Goal: Browse casually

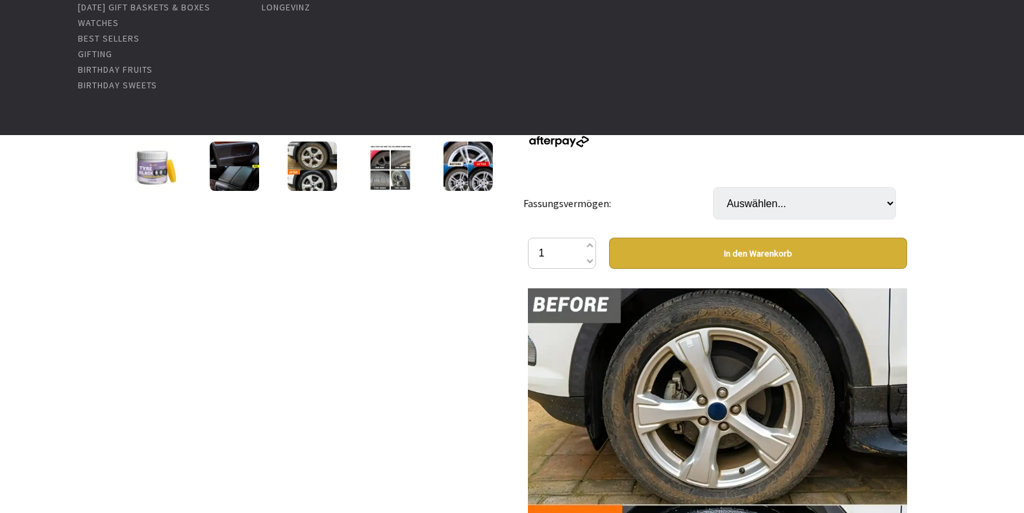
scroll to position [182, 0]
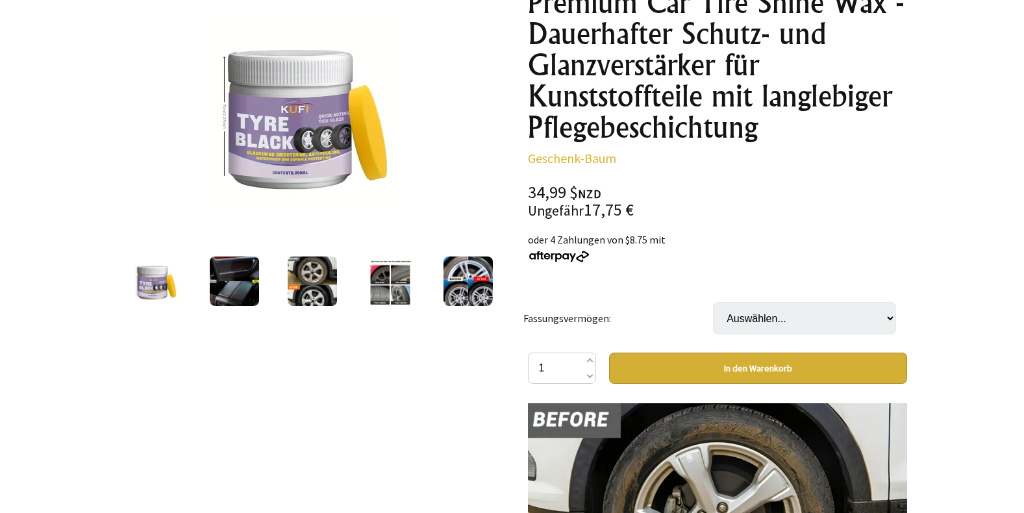
click at [147, 271] on img at bounding box center [156, 280] width 49 height 49
click at [284, 125] on img at bounding box center [307, 113] width 202 height 202
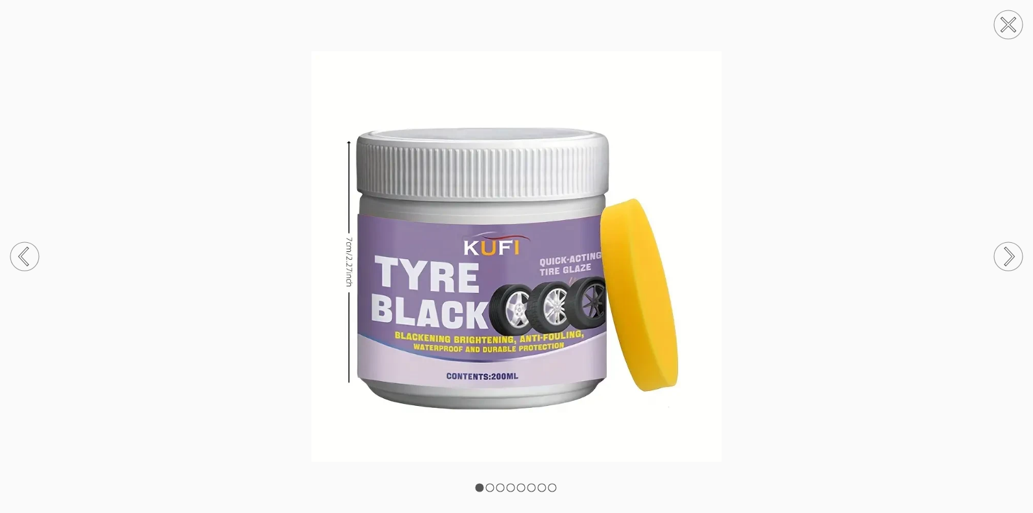
click at [1007, 257] on circle at bounding box center [1008, 256] width 29 height 29
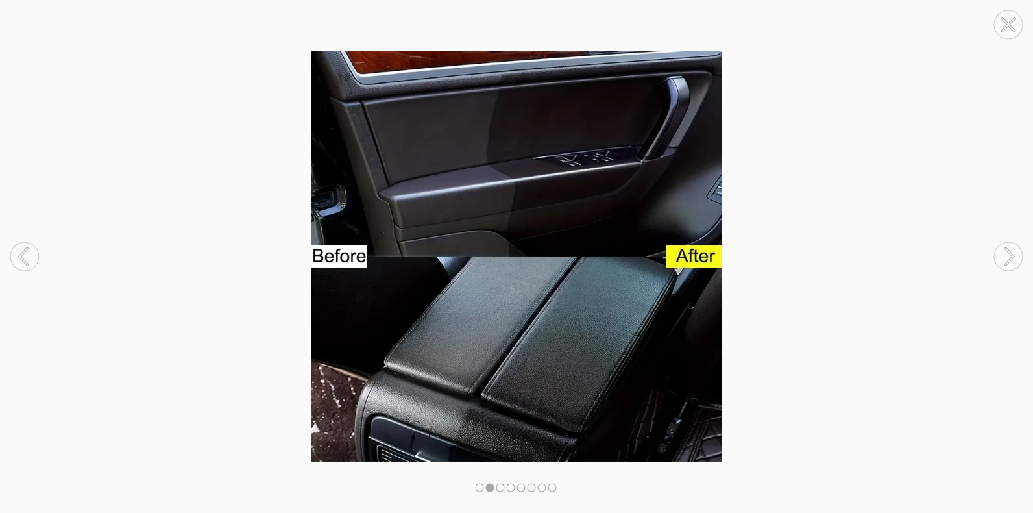
click at [1007, 257] on circle at bounding box center [1008, 256] width 29 height 29
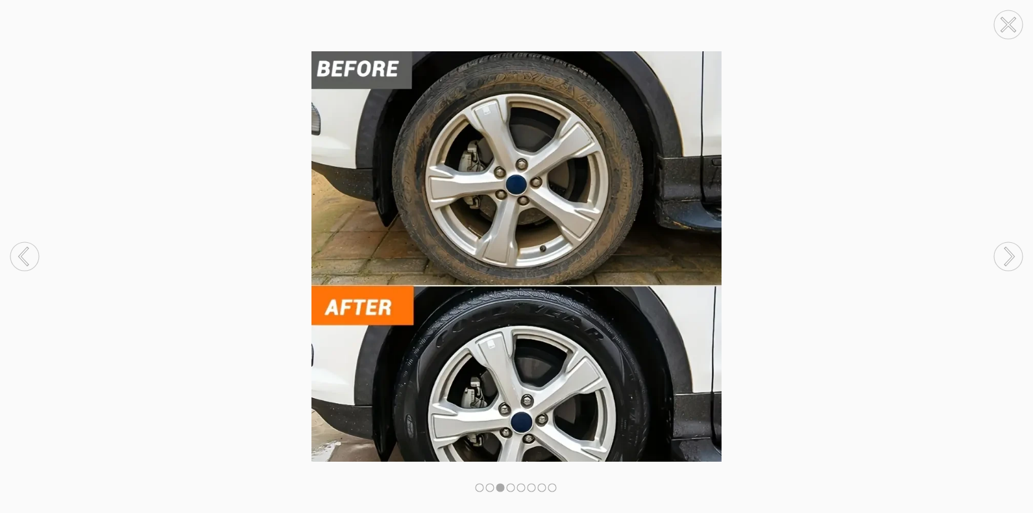
click at [1007, 257] on circle at bounding box center [1008, 256] width 29 height 29
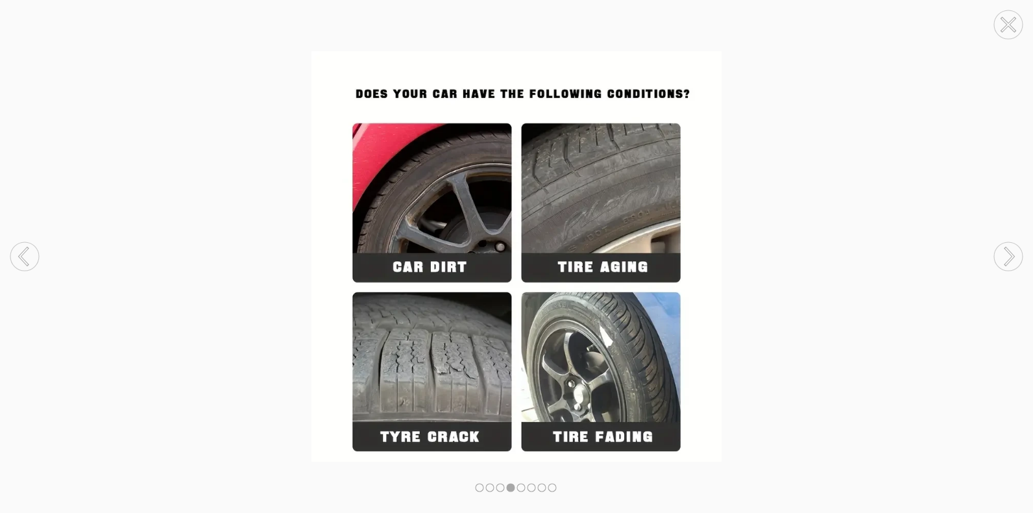
click at [1007, 257] on circle at bounding box center [1008, 256] width 29 height 29
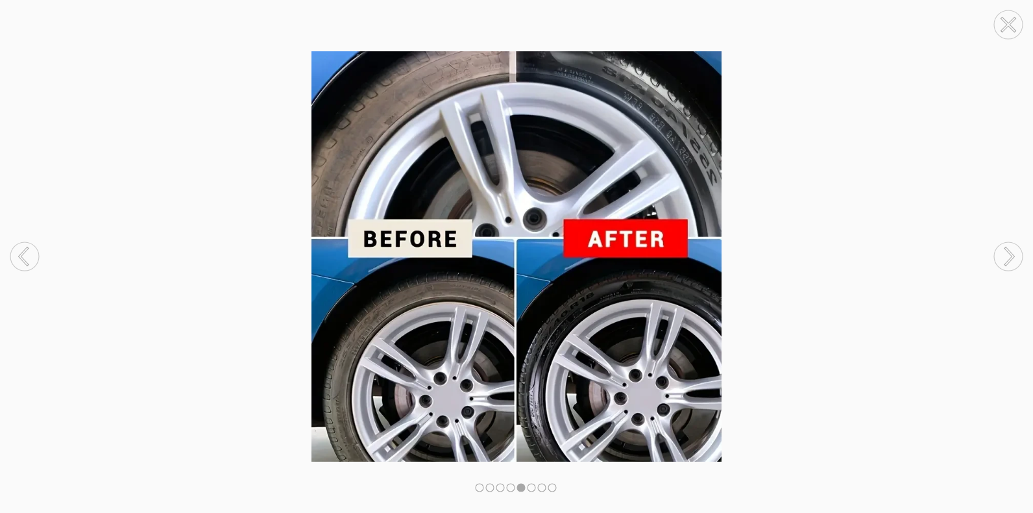
click at [1007, 257] on circle at bounding box center [1008, 256] width 29 height 29
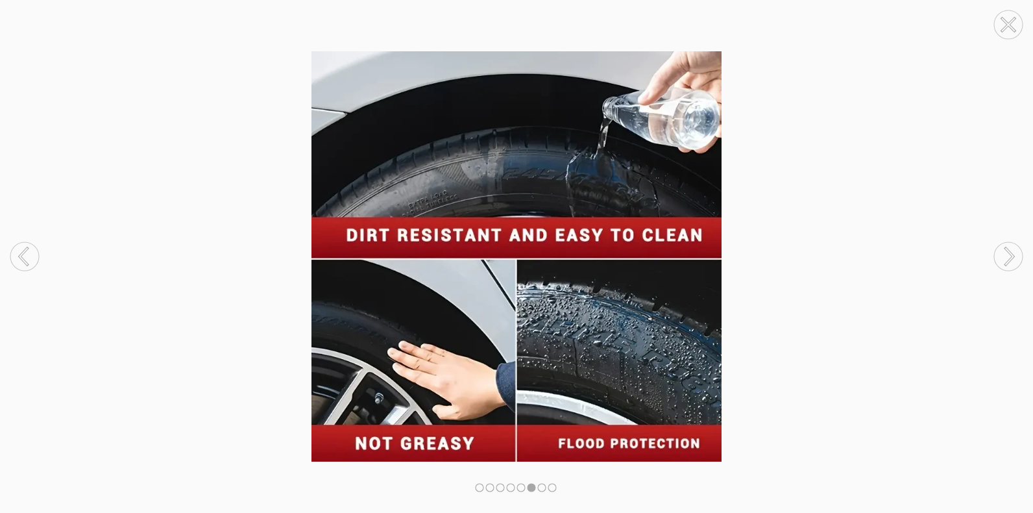
click at [1007, 257] on circle at bounding box center [1008, 256] width 29 height 29
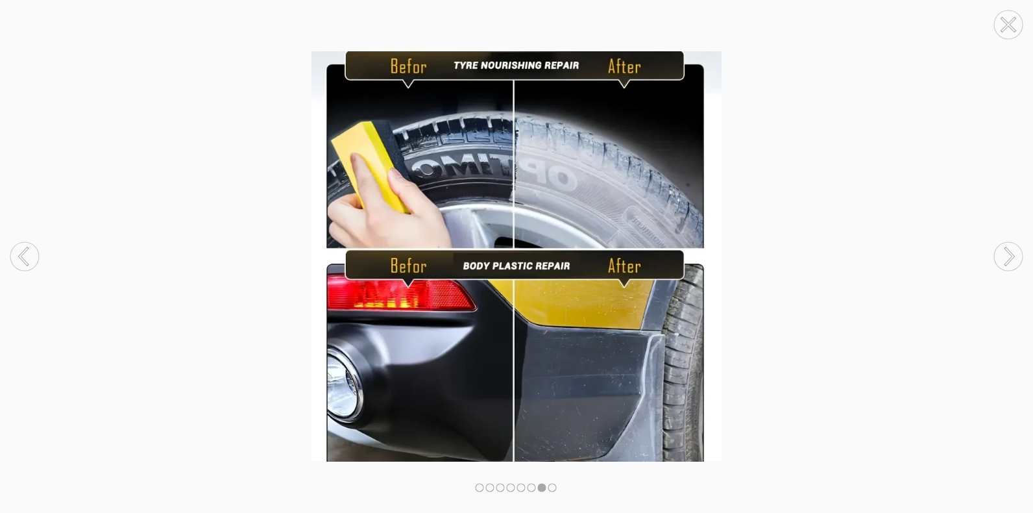
click at [1007, 257] on circle at bounding box center [1008, 256] width 29 height 29
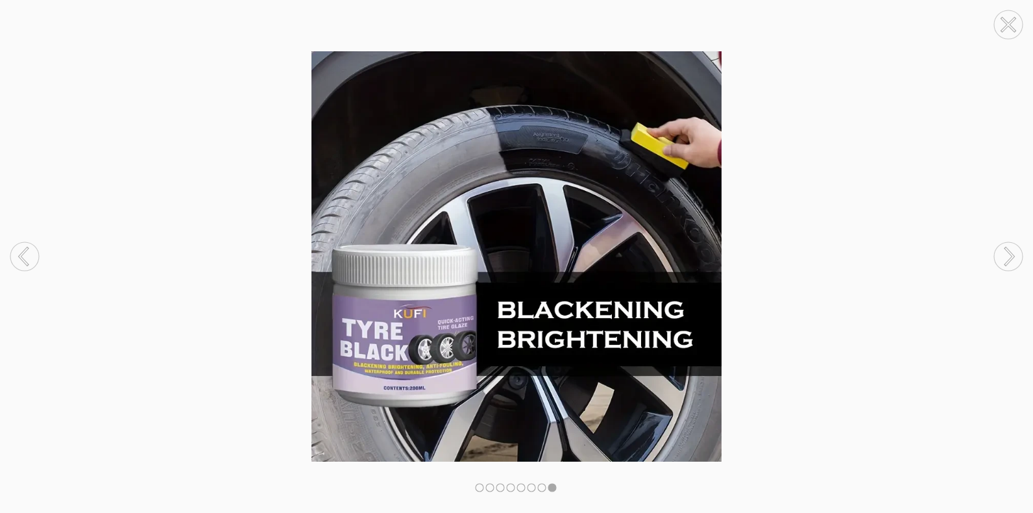
click at [1007, 257] on circle at bounding box center [1008, 256] width 29 height 29
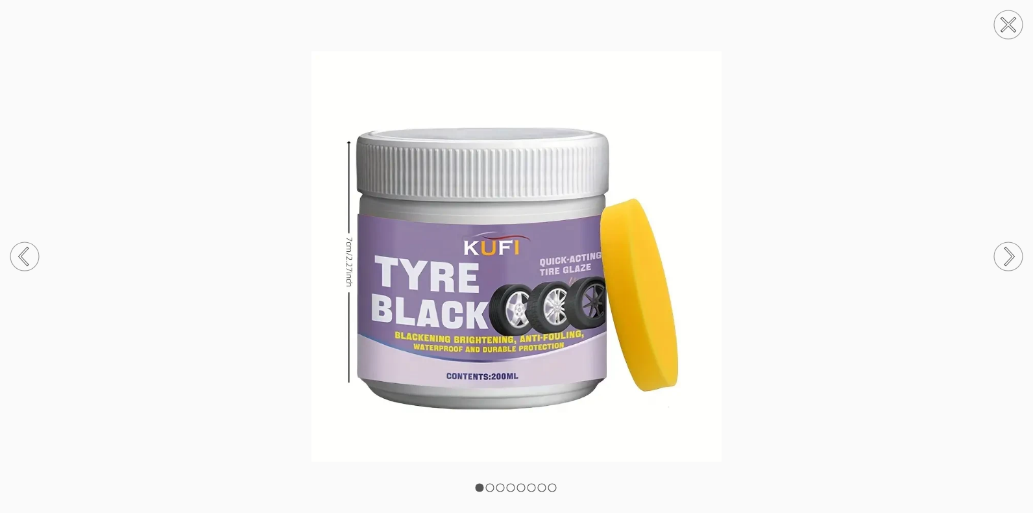
click at [1005, 23] on circle at bounding box center [1008, 24] width 29 height 29
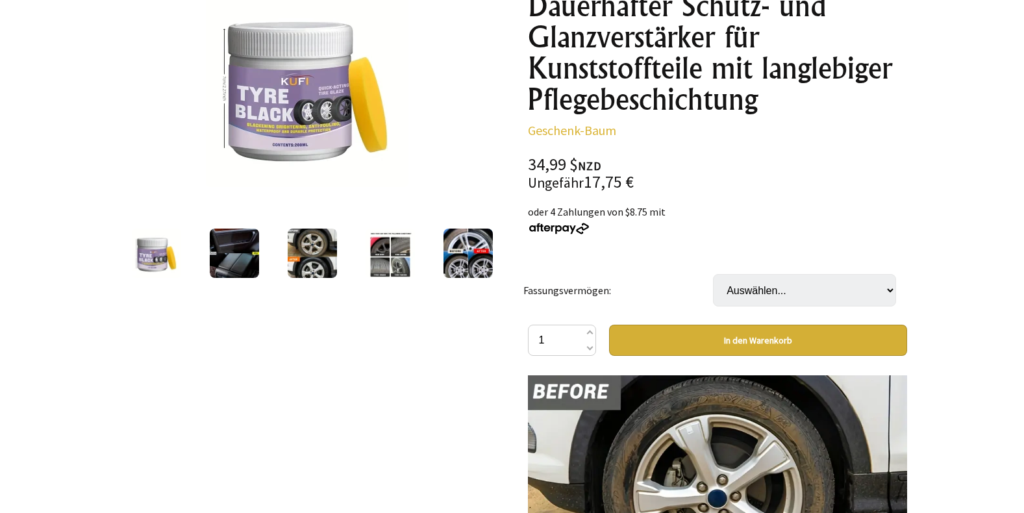
scroll to position [207, 0]
